Goal: Transaction & Acquisition: Purchase product/service

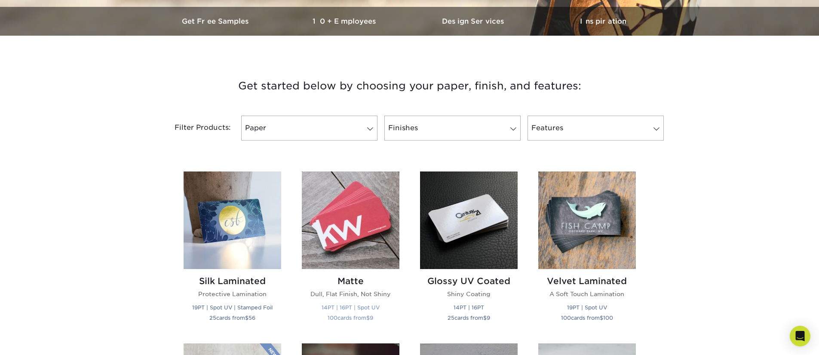
scroll to position [300, 0]
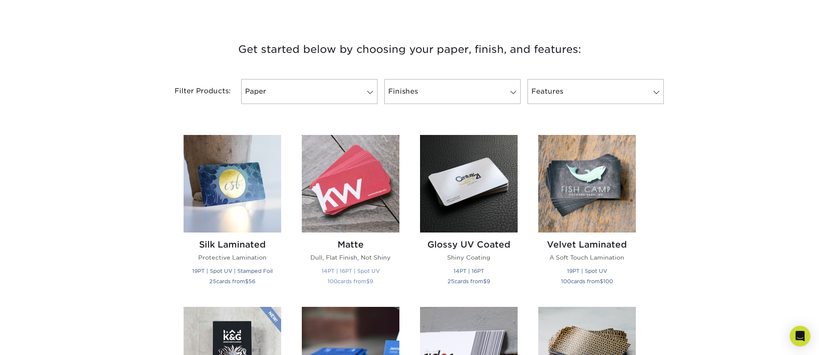
click at [354, 216] on img at bounding box center [351, 184] width 98 height 98
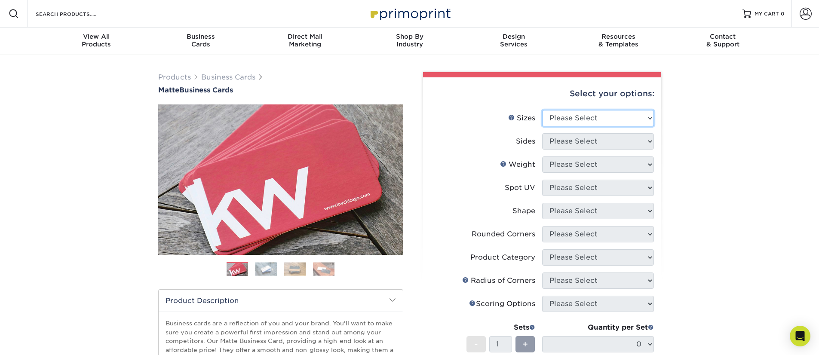
click at [578, 120] on select "Please Select 1.5" x 3.5" - Mini 1.75" x 3.5" - Mini 2" x 2" - Square 2" x 3" -…" at bounding box center [598, 118] width 112 height 16
select select "2.00x3.50"
click at [542, 110] on select "Please Select 1.5" x 3.5" - Mini 1.75" x 3.5" - Mini 2" x 2" - Square 2" x 3" -…" at bounding box center [598, 118] width 112 height 16
click at [580, 145] on select "Please Select Print Both Sides Print Front Only" at bounding box center [598, 141] width 112 height 16
select select "13abbda7-1d64-4f25-8bb2-c179b224825d"
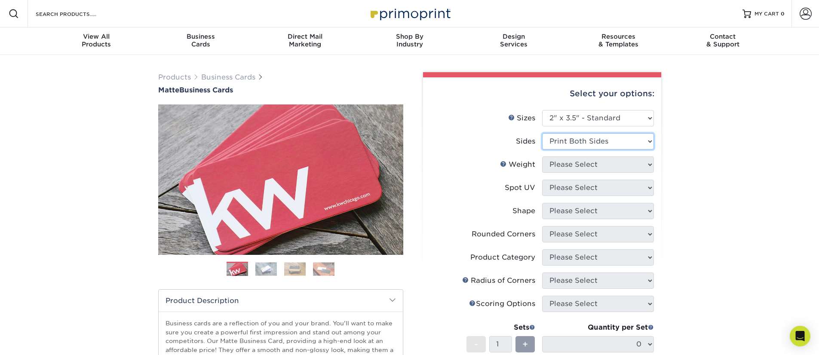
click at [542, 133] on select "Please Select Print Both Sides Print Front Only" at bounding box center [598, 141] width 112 height 16
click at [582, 165] on select "Please Select 16PT 14PT" at bounding box center [598, 165] width 112 height 16
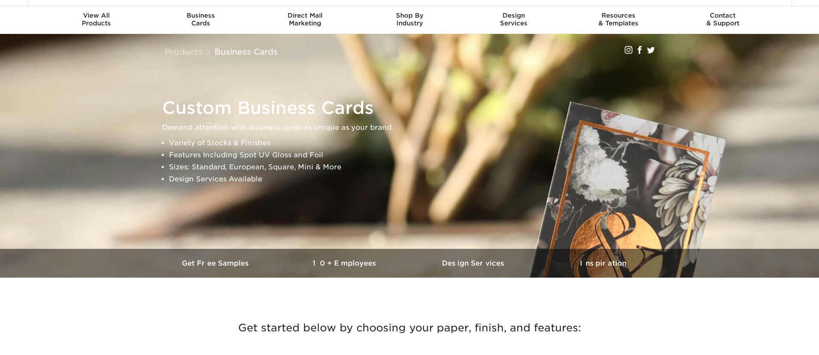
scroll to position [22, 0]
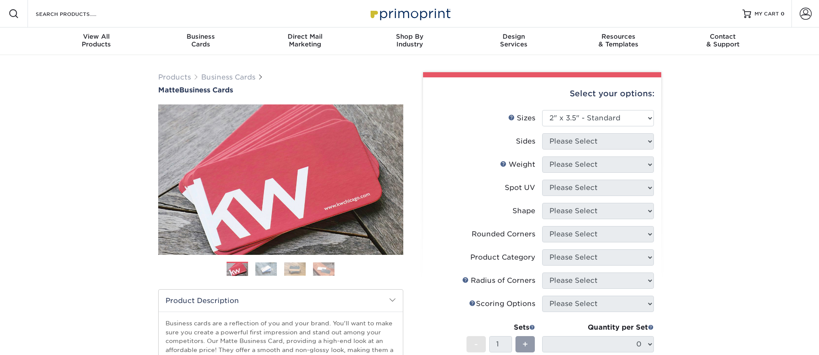
select select "2.00x3.50"
